Goal: Transaction & Acquisition: Purchase product/service

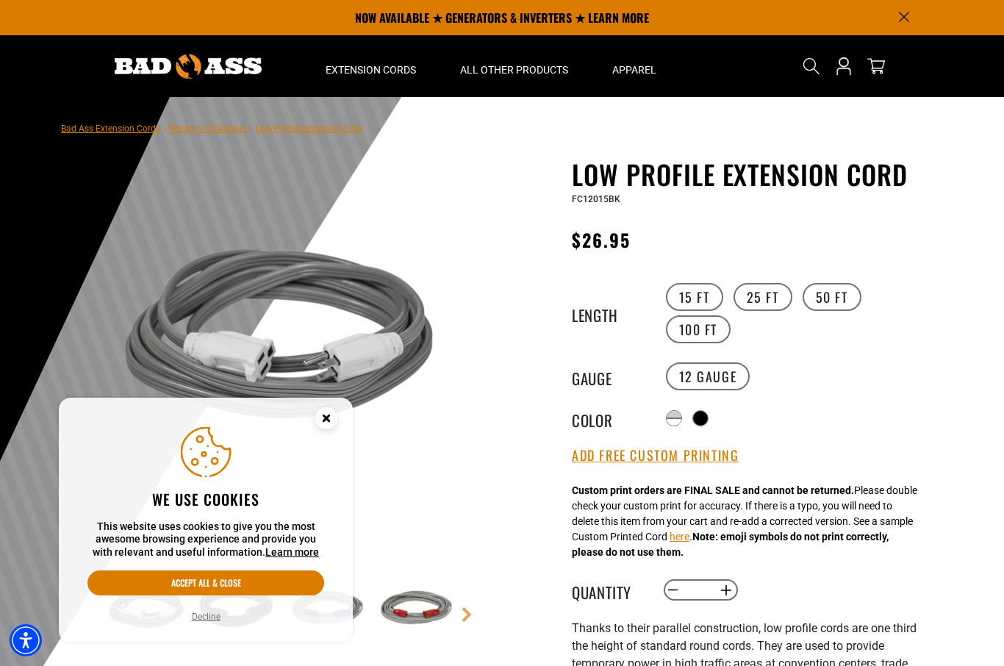
click at [324, 420] on icon "Close this option" at bounding box center [325, 417] width 5 height 5
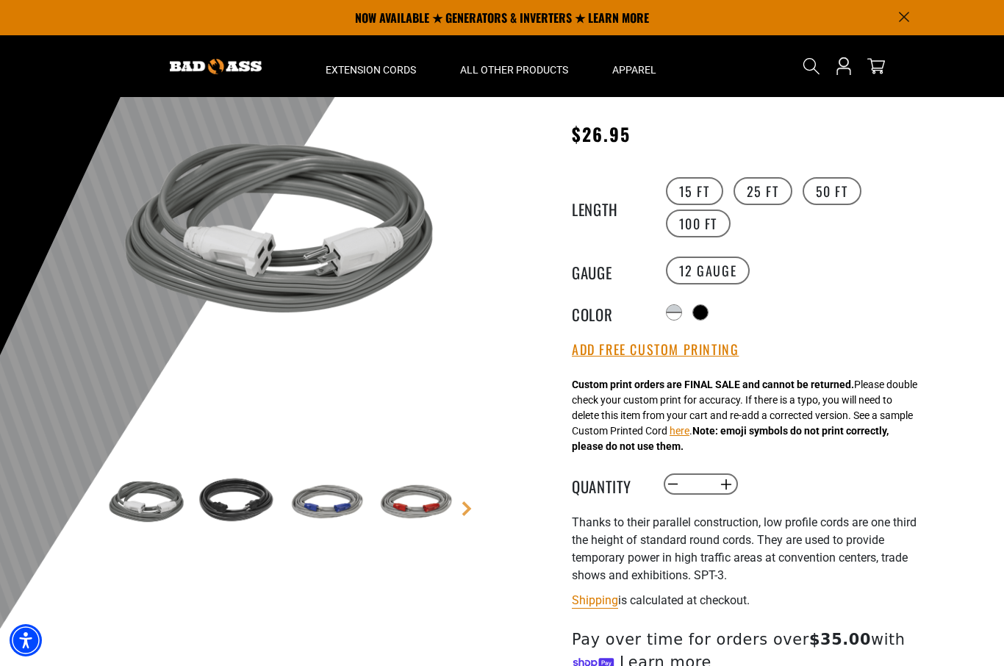
scroll to position [79, 0]
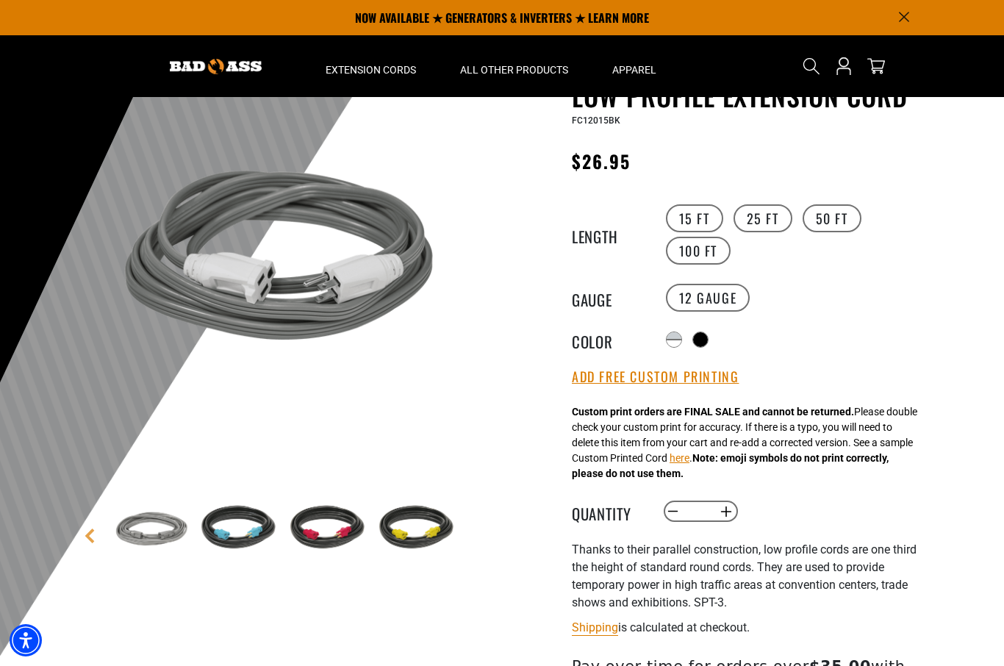
click at [674, 340] on div at bounding box center [674, 343] width 15 height 7
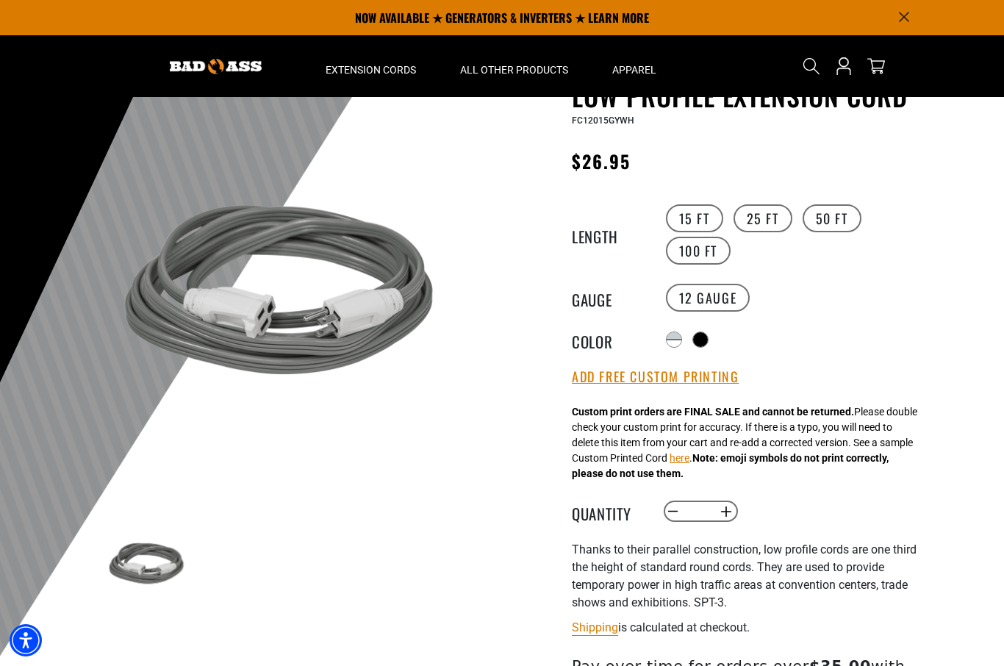
click at [708, 337] on div at bounding box center [700, 339] width 15 height 15
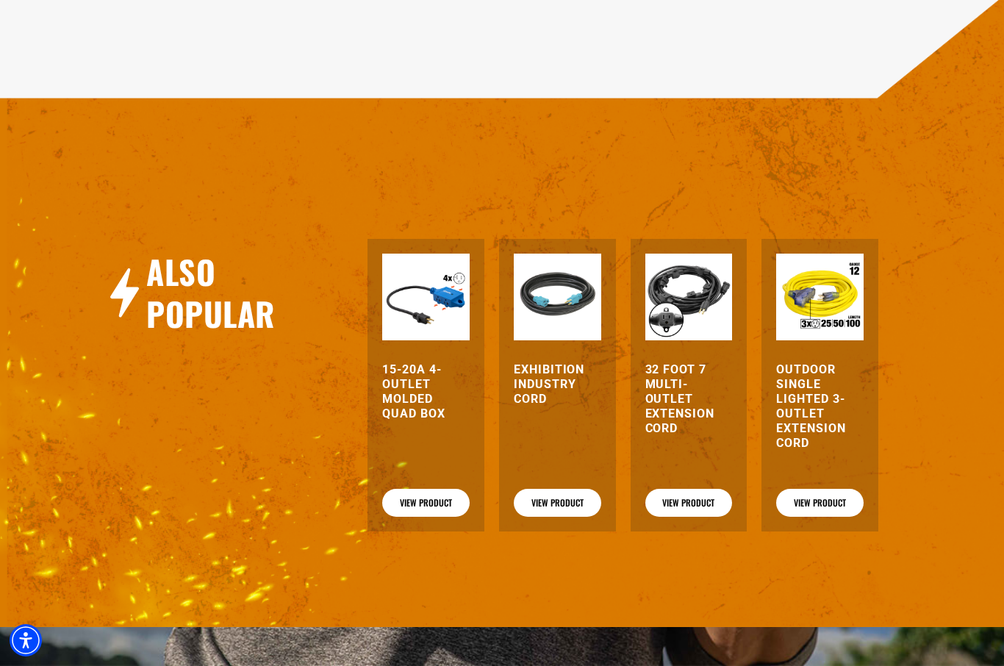
scroll to position [1724, 0]
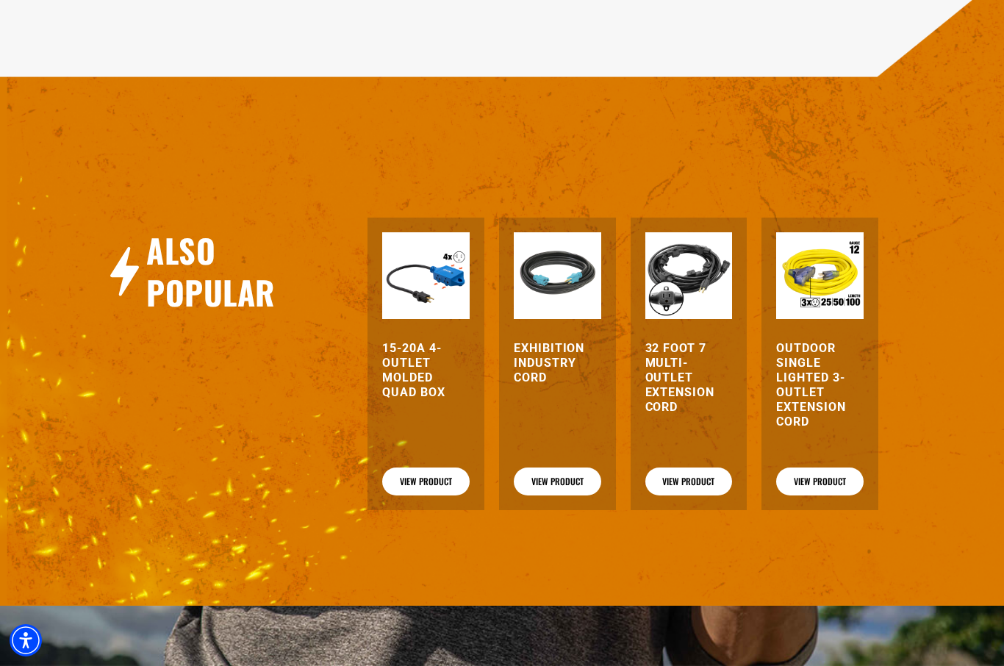
click at [570, 495] on link "View Product" at bounding box center [557, 481] width 87 height 28
